Goal: Information Seeking & Learning: Learn about a topic

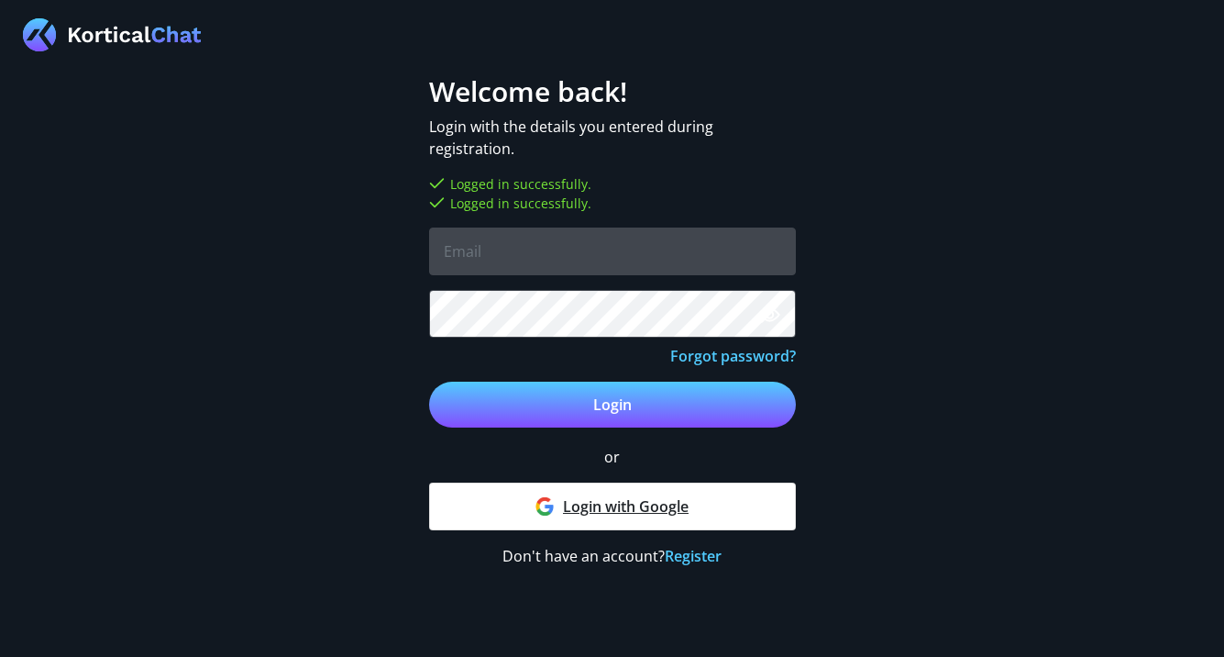
type input "Taz"
click at [492, 491] on link "Login with Google" at bounding box center [612, 506] width 367 height 48
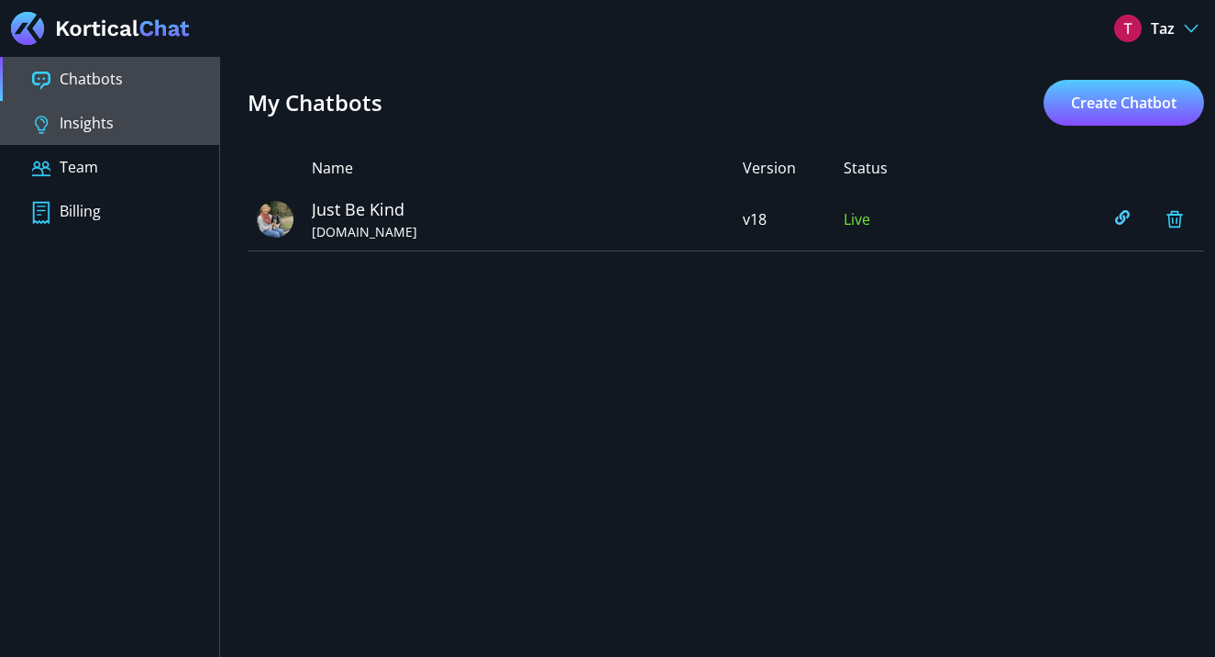
click at [125, 117] on button "Insights" at bounding box center [109, 123] width 219 height 44
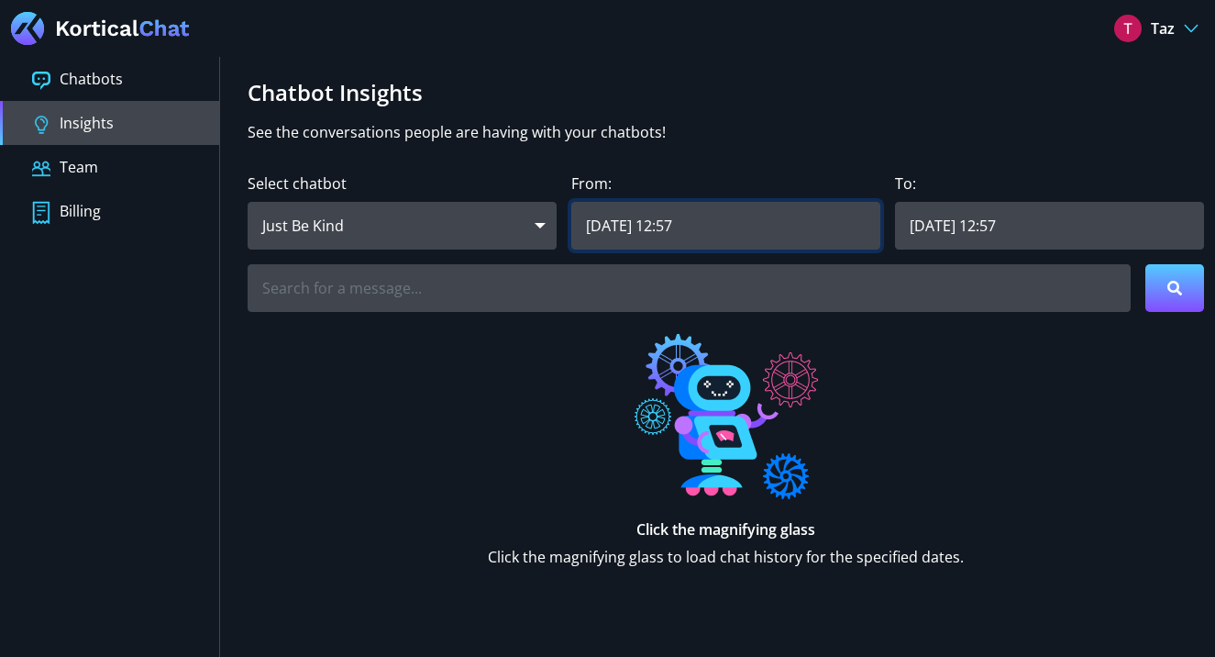
click at [833, 227] on input "[DATE] 12:57" at bounding box center [725, 226] width 309 height 48
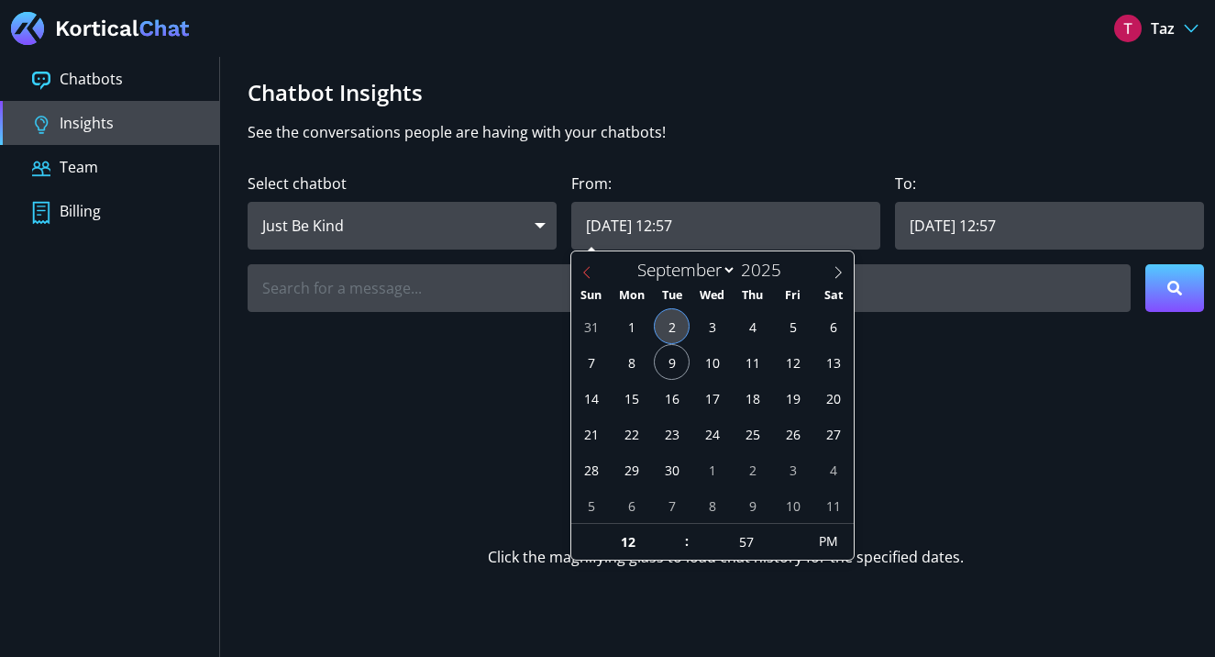
click at [590, 271] on icon at bounding box center [586, 272] width 13 height 13
select select "7"
click at [680, 367] on span "5" at bounding box center [672, 362] width 36 height 36
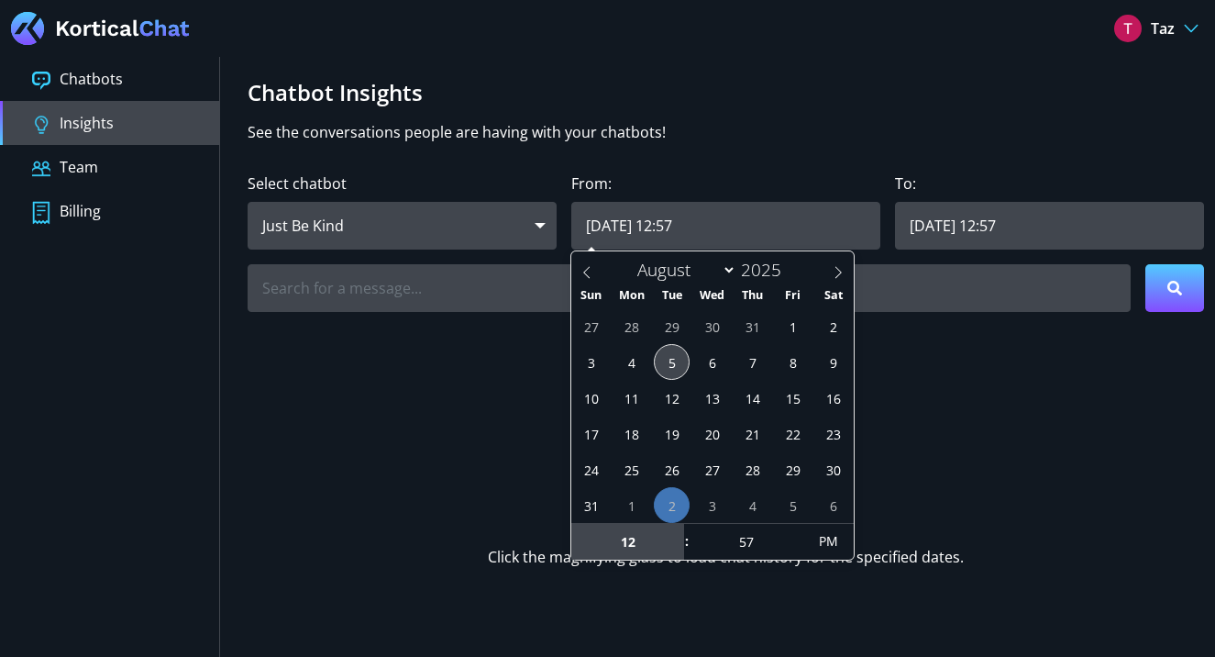
type input "[DATE] 12:57"
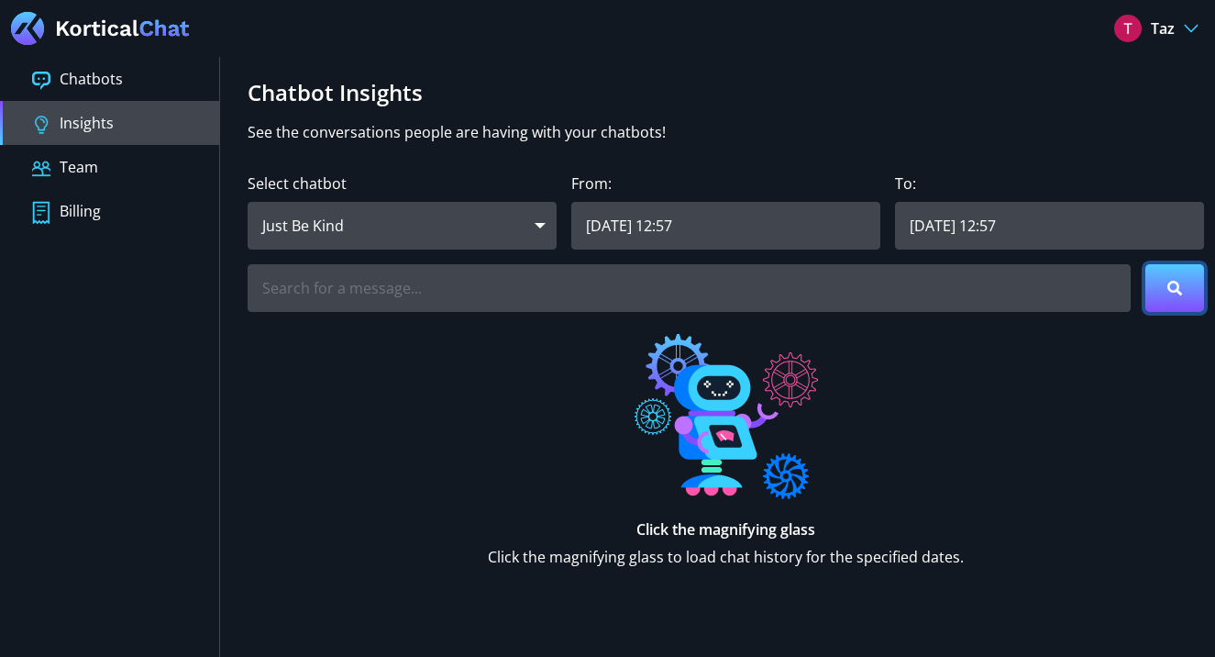
click at [1161, 281] on button at bounding box center [1174, 288] width 59 height 48
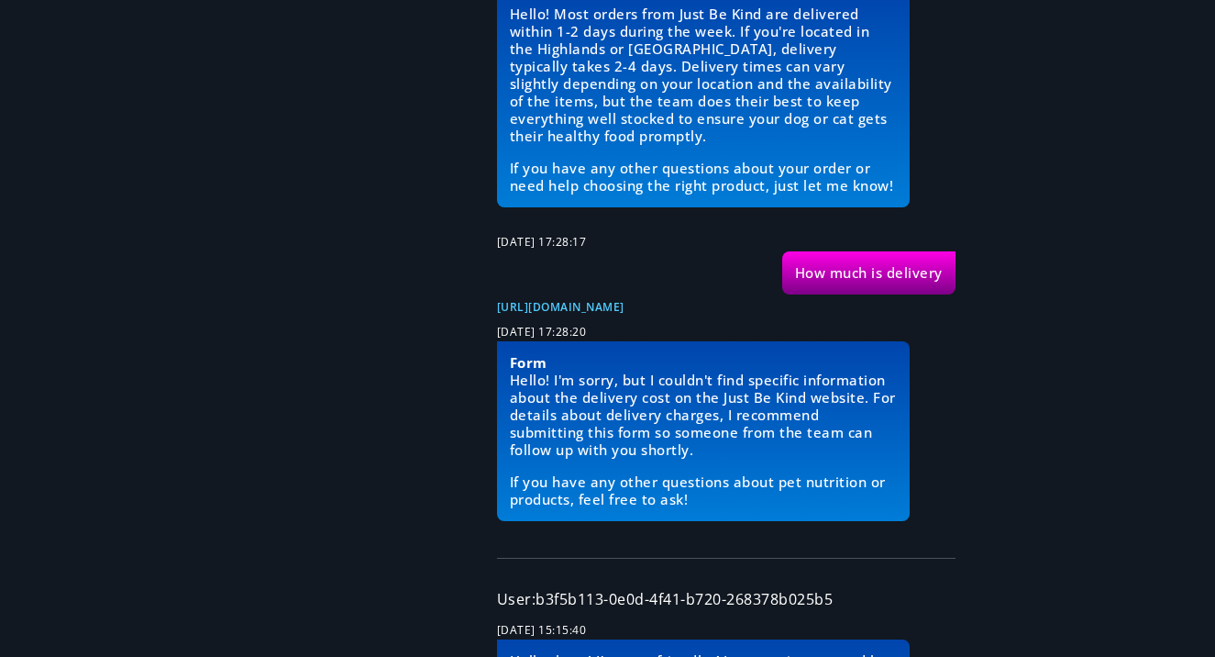
scroll to position [3509, 0]
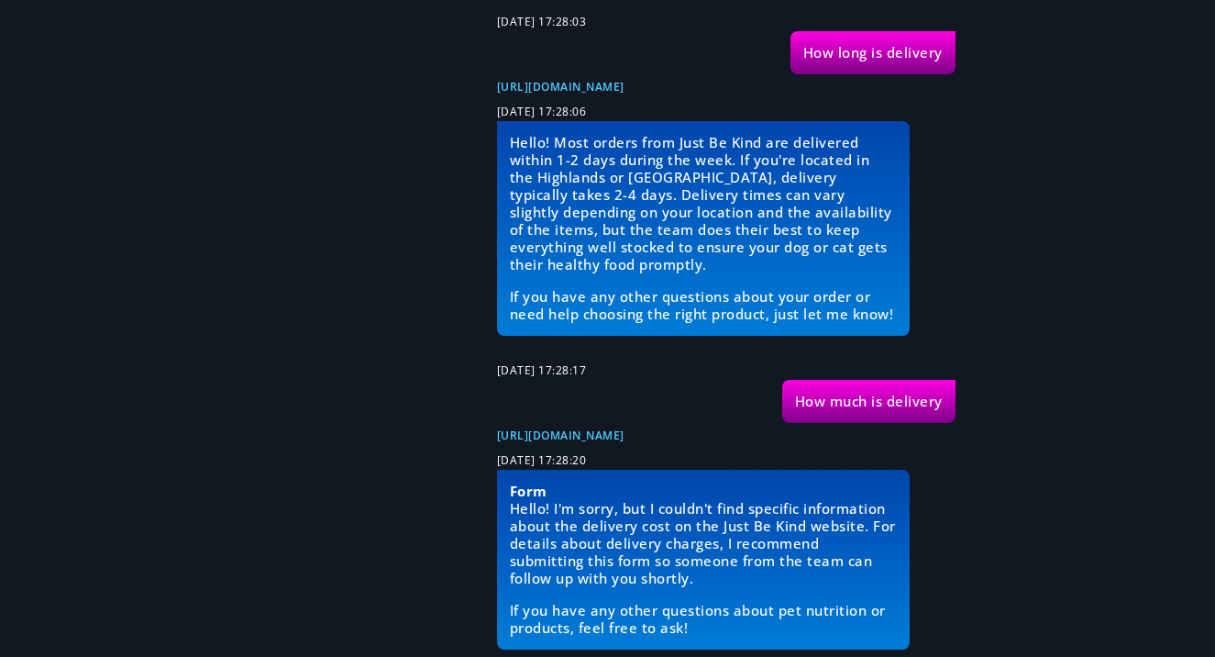
click at [944, 388] on div "How much is delivery" at bounding box center [868, 401] width 173 height 43
click at [918, 390] on div "How much is delivery" at bounding box center [868, 401] width 173 height 43
copy div "How much is delivery"
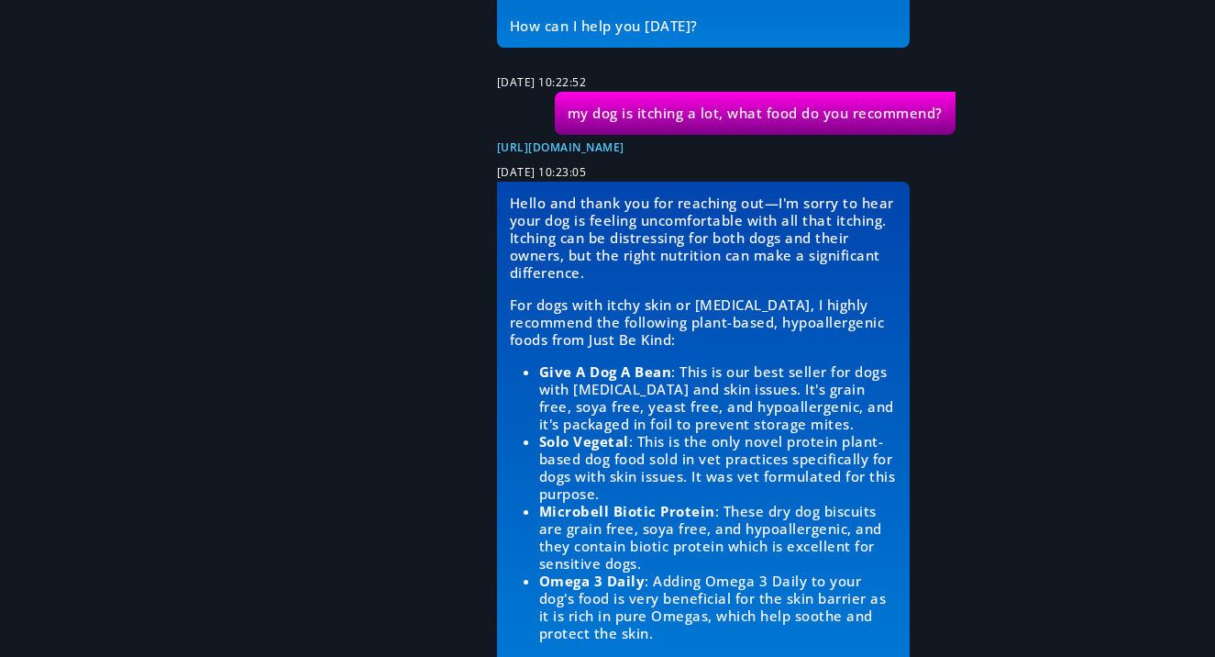
scroll to position [207620, 0]
